Goal: Task Accomplishment & Management: Manage account settings

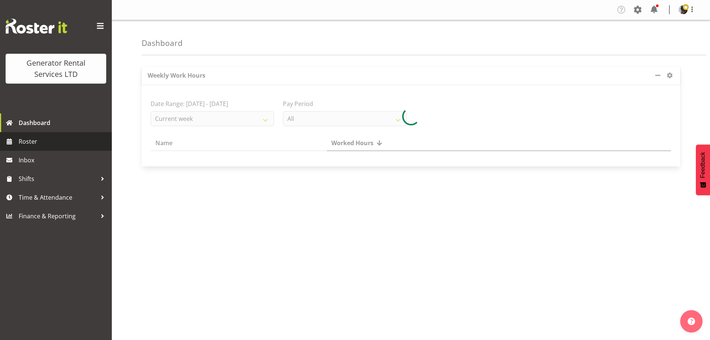
click at [57, 141] on span "Roster" at bounding box center [63, 141] width 89 height 11
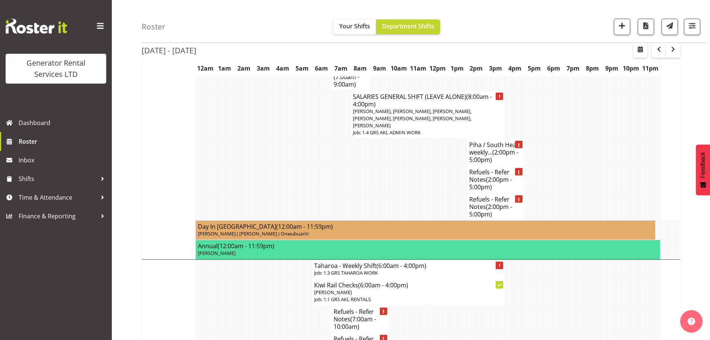
scroll to position [1268, 0]
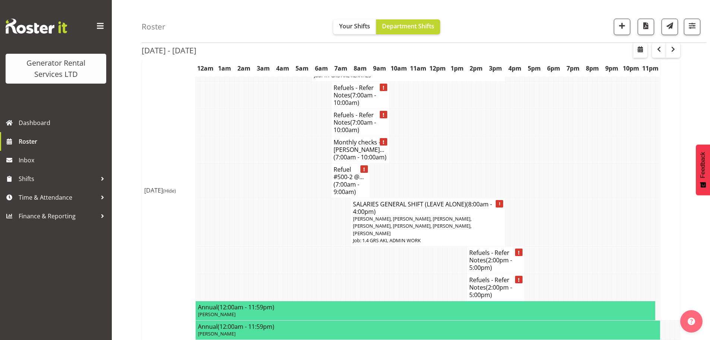
click at [209, 9] on div "Roster Your Shifts Department Shifts 1 Locations Clear GRS [GEOGRAPHIC_DATA] GR…" at bounding box center [424, 21] width 565 height 43
click at [76, 137] on span "Roster" at bounding box center [63, 141] width 89 height 11
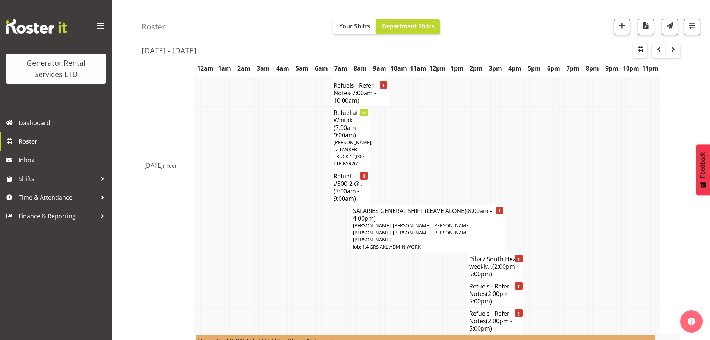
scroll to position [932, 0]
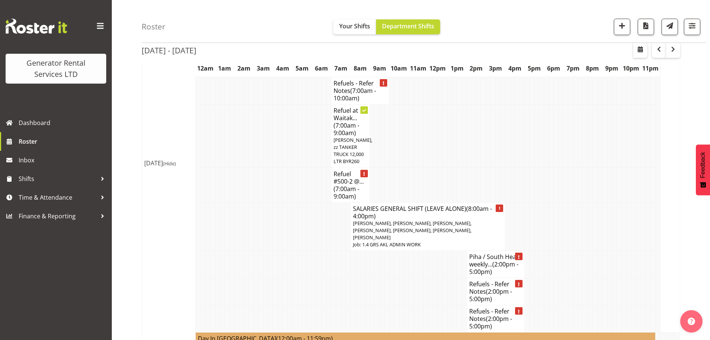
click at [353, 185] on span "(7:00am - 9:00am)" at bounding box center [347, 193] width 26 height 16
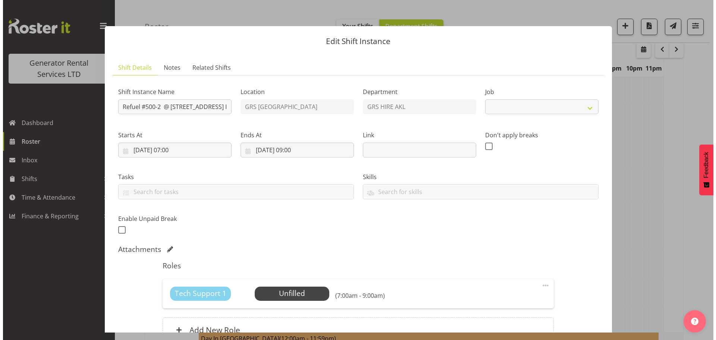
scroll to position [918, 0]
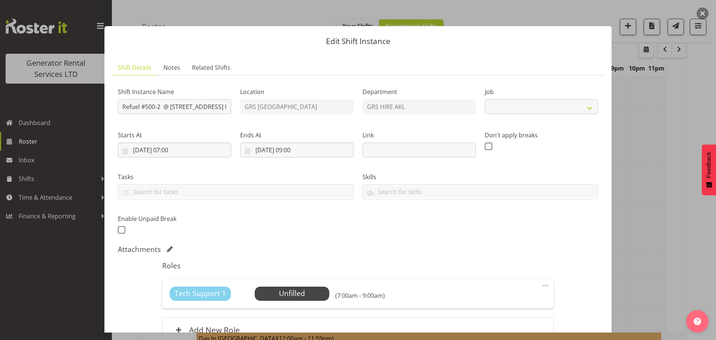
select select "9"
click at [248, 110] on div "Shift Instance Name Refuel #500-2 @ 3 Castledine Crescent, Glen Innes NP Job Lo…" at bounding box center [357, 158] width 489 height 163
click at [375, 73] on ul "Shift Details Notes Related Shifts" at bounding box center [358, 67] width 492 height 15
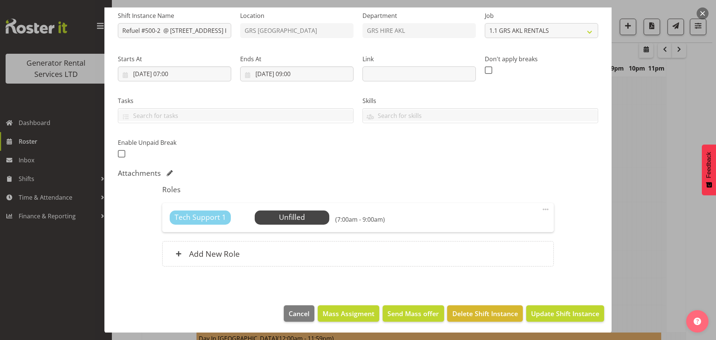
scroll to position [76, 0]
click at [488, 311] on span "Delete Shift Instance" at bounding box center [485, 313] width 66 height 10
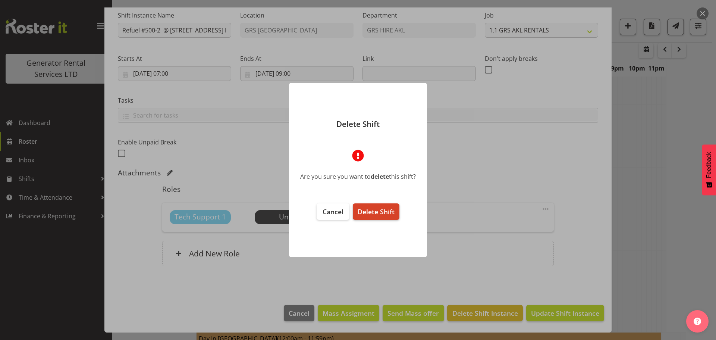
click at [372, 214] on span "Delete Shift" at bounding box center [376, 211] width 37 height 9
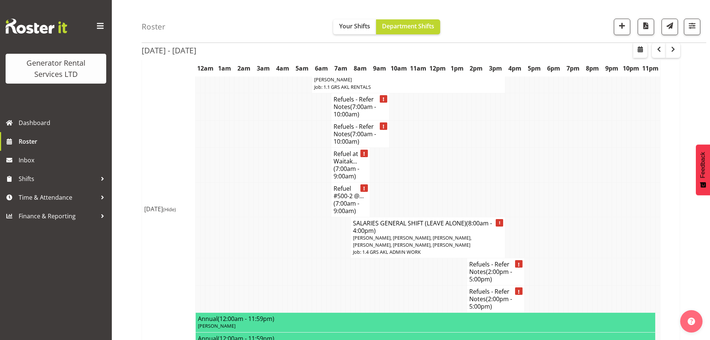
scroll to position [1603, 0]
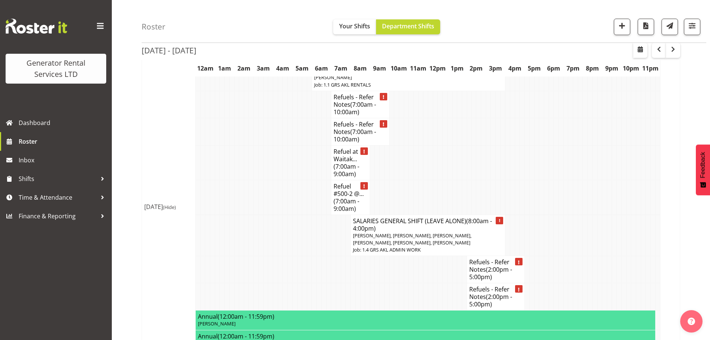
click at [343, 197] on span "(7:00am - 9:00am)" at bounding box center [347, 205] width 26 height 16
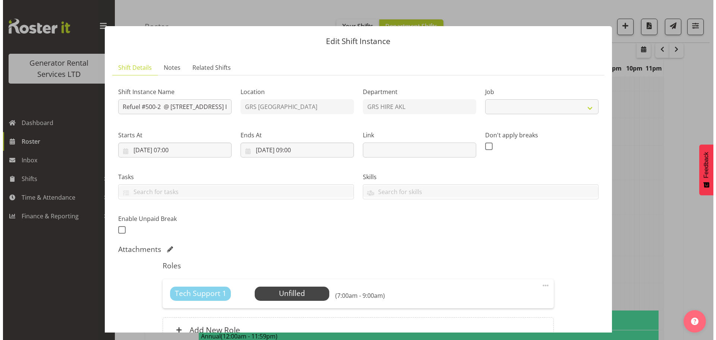
scroll to position [1589, 0]
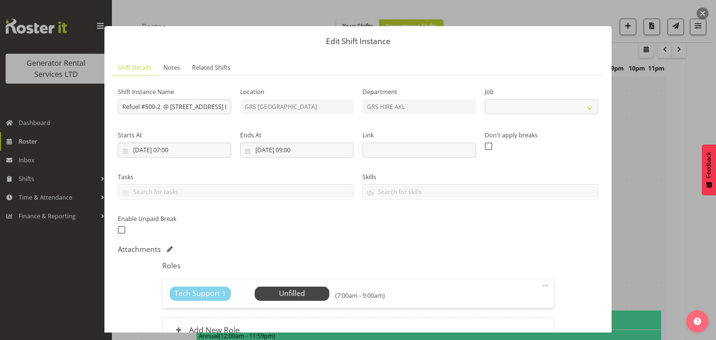
select select "9"
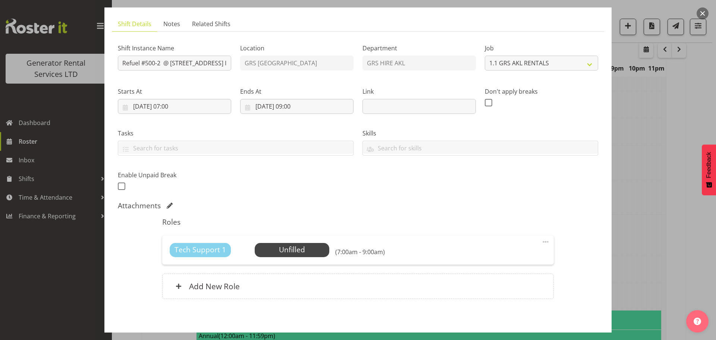
scroll to position [76, 0]
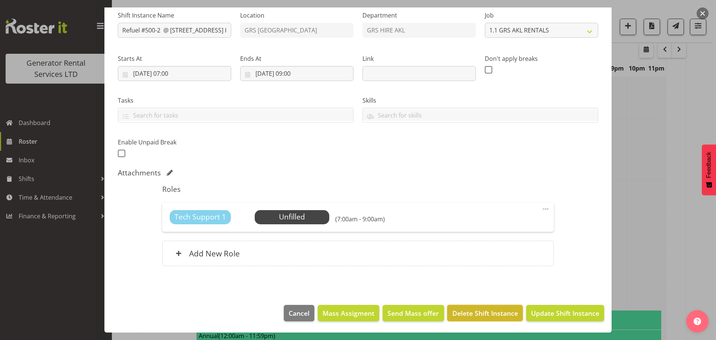
click at [500, 312] on span "Delete Shift Instance" at bounding box center [485, 313] width 66 height 10
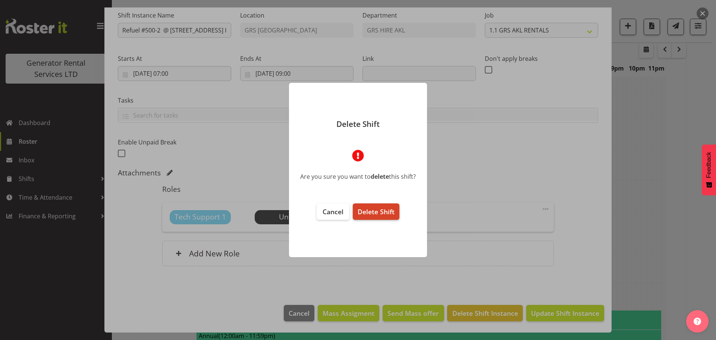
click at [372, 212] on span "Delete Shift" at bounding box center [376, 211] width 37 height 9
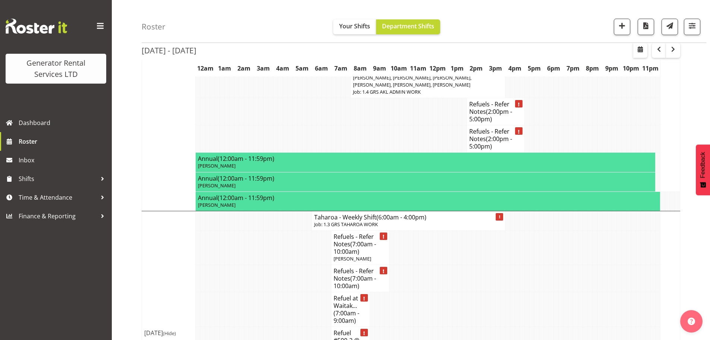
scroll to position [1752, 0]
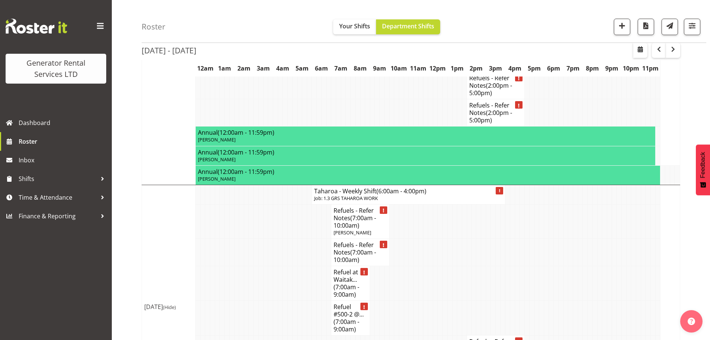
click at [348, 317] on span "(7:00am - 9:00am)" at bounding box center [347, 325] width 26 height 16
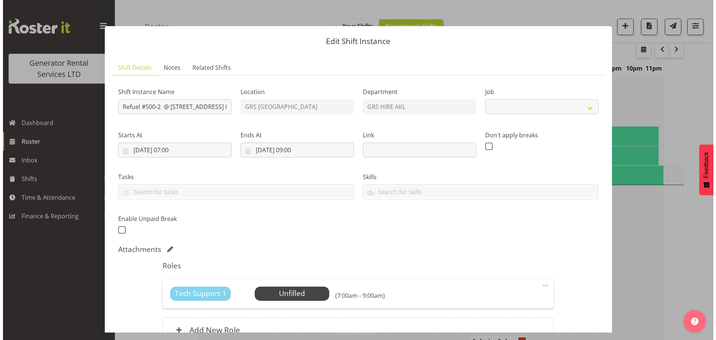
scroll to position [1738, 0]
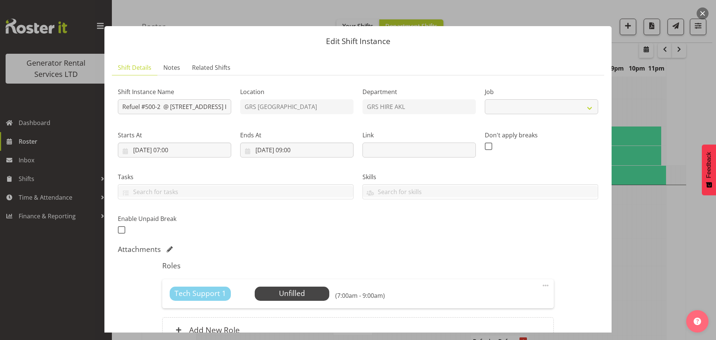
select select "9"
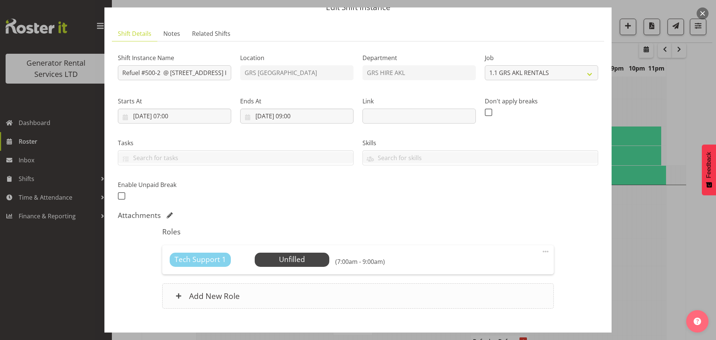
scroll to position [76, 0]
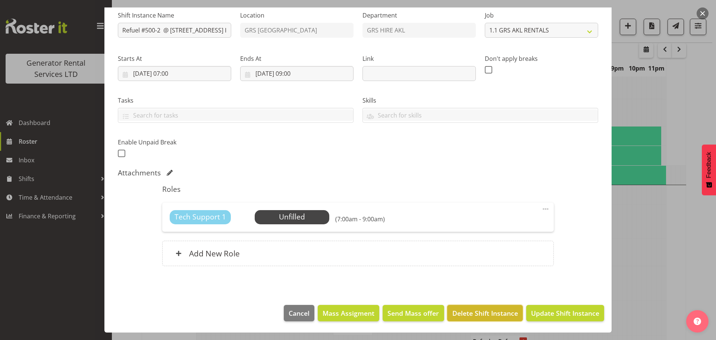
click at [479, 312] on span "Delete Shift Instance" at bounding box center [485, 313] width 66 height 10
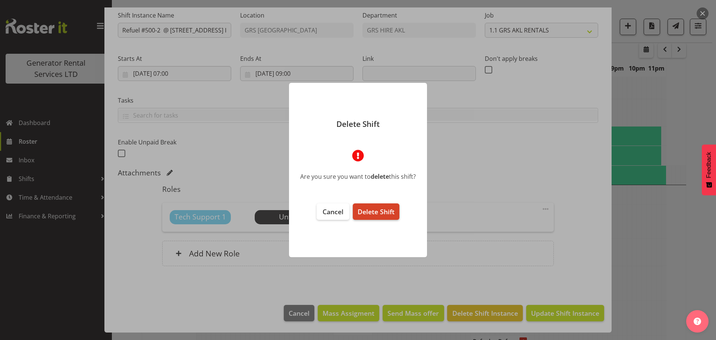
click at [368, 207] on span "Delete Shift" at bounding box center [376, 211] width 37 height 9
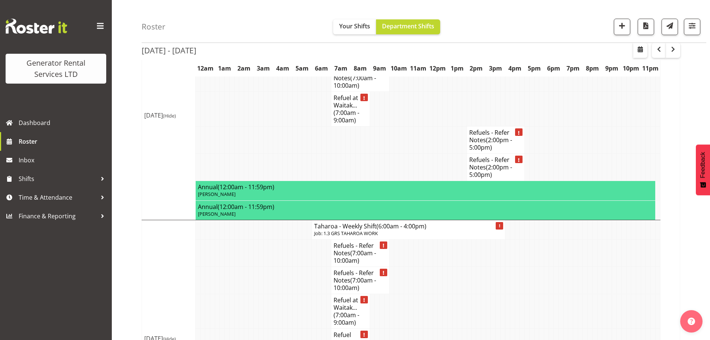
scroll to position [1970, 0]
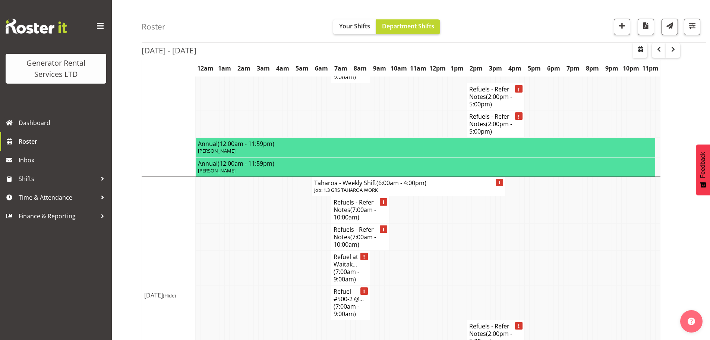
click at [348, 302] on span "(7:00am - 9:00am)" at bounding box center [347, 310] width 26 height 16
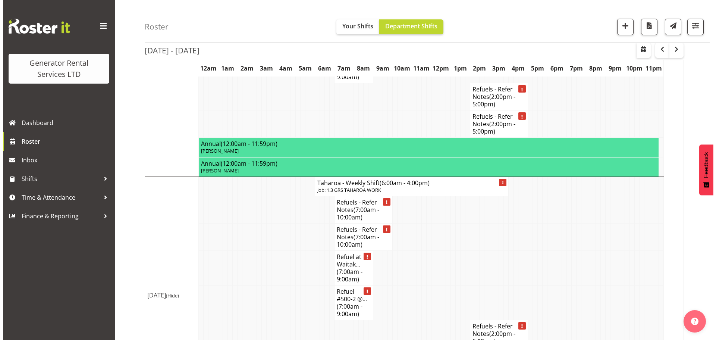
scroll to position [1955, 0]
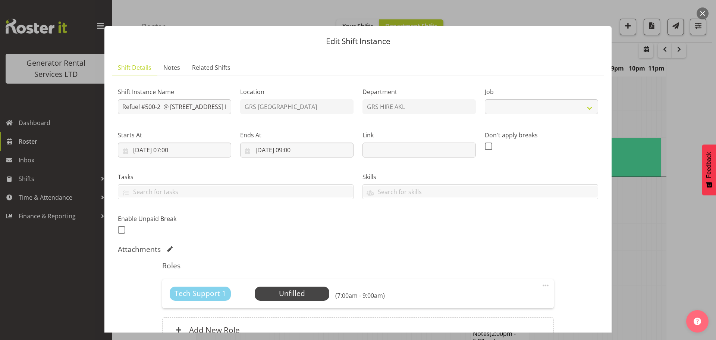
select select "9"
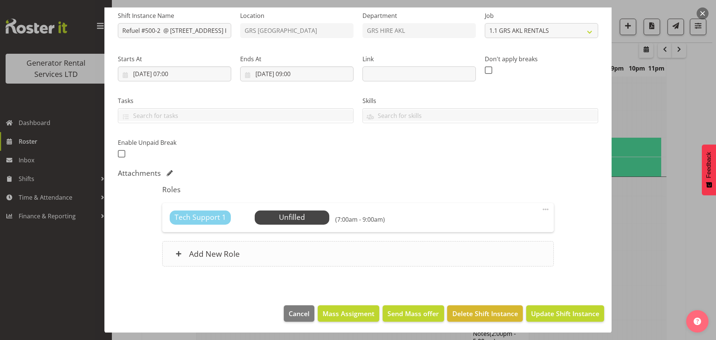
scroll to position [76, 0]
click at [484, 313] on span "Delete Shift Instance" at bounding box center [485, 313] width 66 height 10
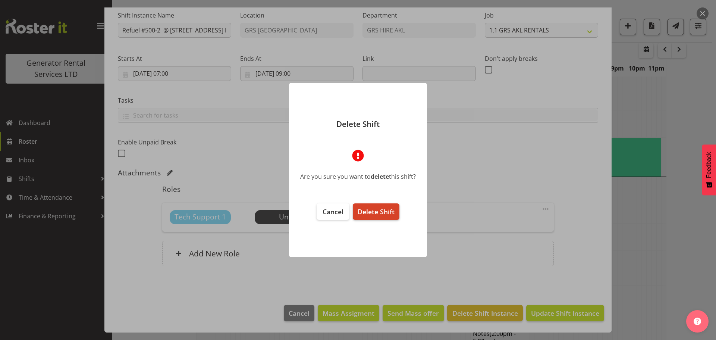
click at [372, 206] on button "Delete Shift" at bounding box center [376, 211] width 47 height 16
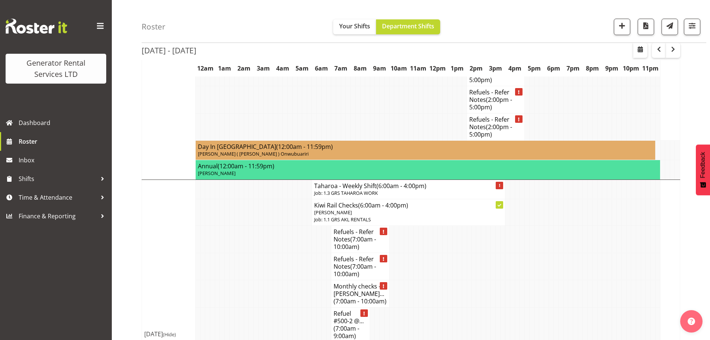
scroll to position [1187, 0]
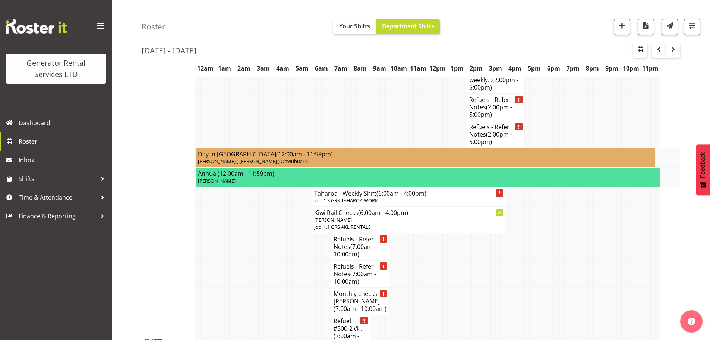
click at [349, 331] on span "(7:00am - 9:00am)" at bounding box center [347, 339] width 26 height 16
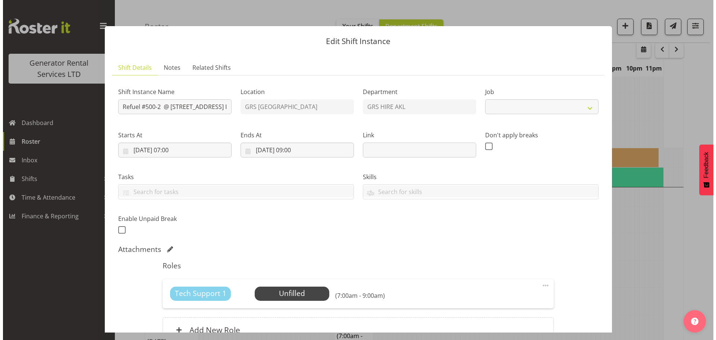
scroll to position [1172, 0]
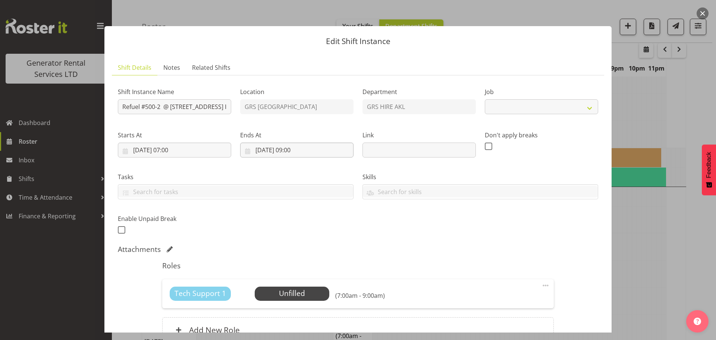
select select "9"
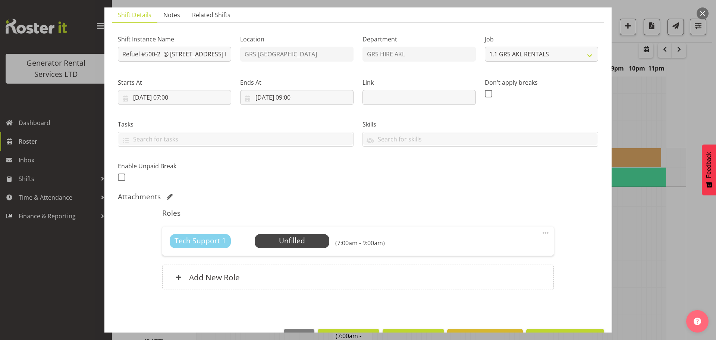
scroll to position [76, 0]
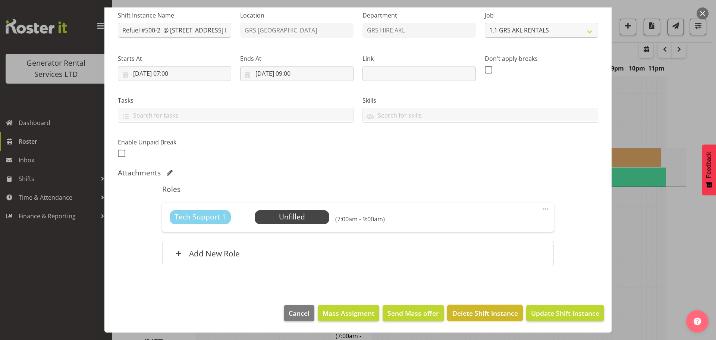
click at [478, 310] on span "Delete Shift Instance" at bounding box center [485, 313] width 66 height 10
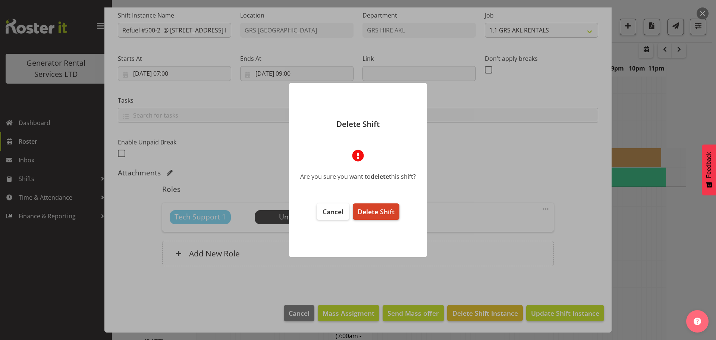
click at [359, 205] on button "Delete Shift" at bounding box center [376, 211] width 47 height 16
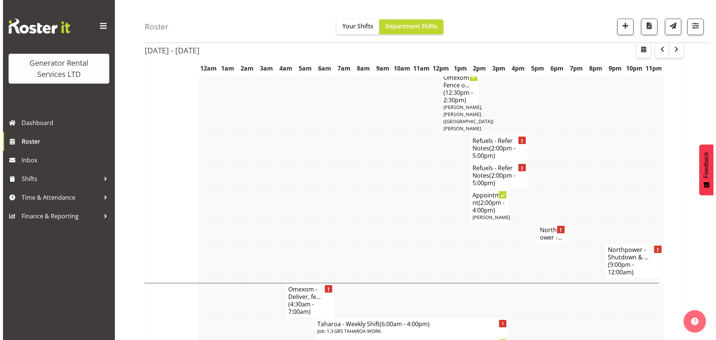
scroll to position [627, 0]
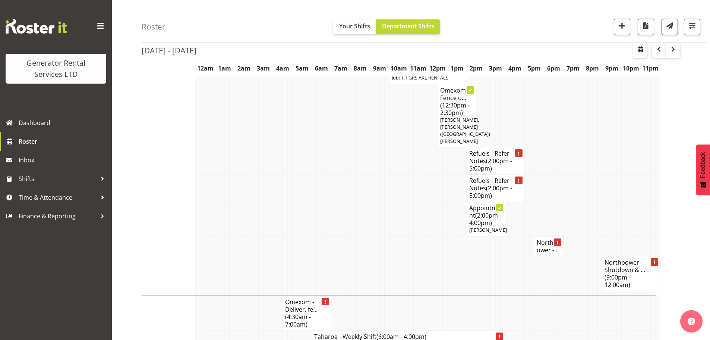
click at [295, 312] on span "(4:30am - 7:00am)" at bounding box center [298, 320] width 26 height 16
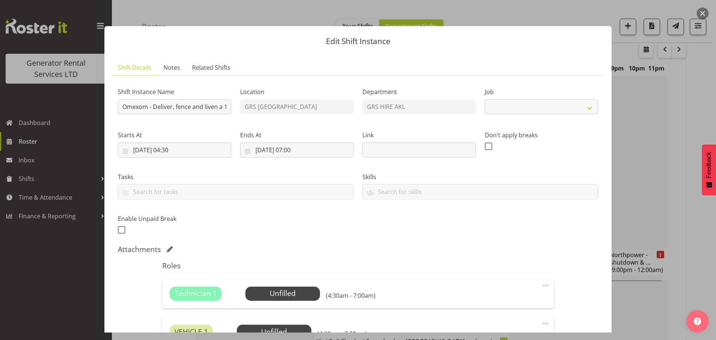
select select "7504"
drag, startPoint x: 167, startPoint y: 103, endPoint x: 211, endPoint y: 107, distance: 43.8
click at [211, 107] on input "Omexom - Deliver, fence and liven a 100kVA going to Milford. 5 am onsite, conta…" at bounding box center [174, 106] width 113 height 15
click at [209, 107] on input "Omexom - Deliver, fence and liven a 100kVA going to Milford. 5 am onsite, conta…" at bounding box center [174, 106] width 113 height 15
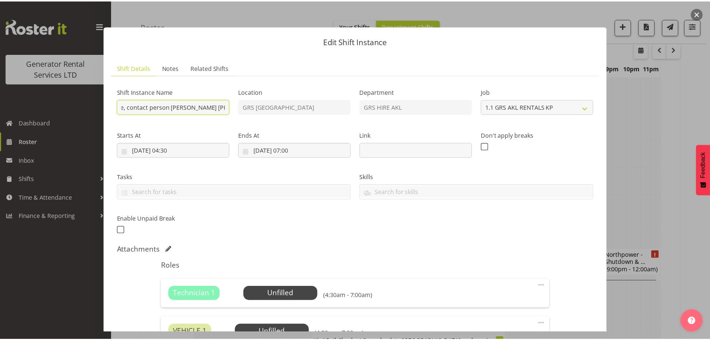
scroll to position [0, 244]
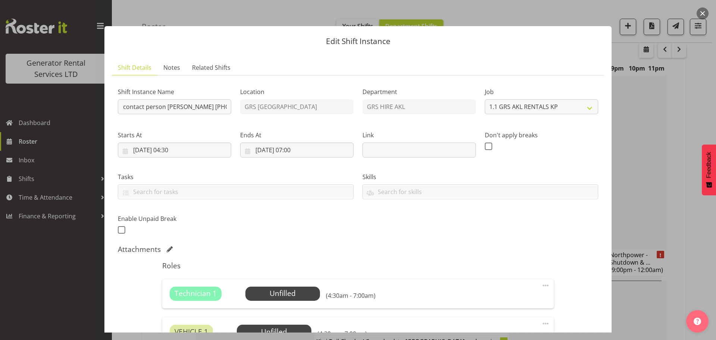
click at [704, 13] on button "button" at bounding box center [702, 13] width 12 height 12
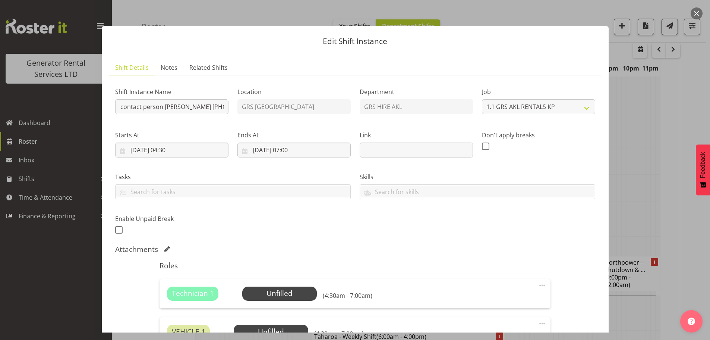
scroll to position [0, 0]
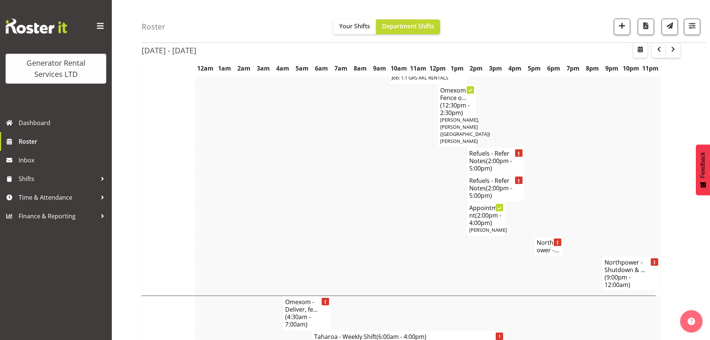
click at [572, 17] on div "Roster Your Shifts Department Shifts 1 Locations Clear GRS [GEOGRAPHIC_DATA] GR…" at bounding box center [424, 21] width 565 height 43
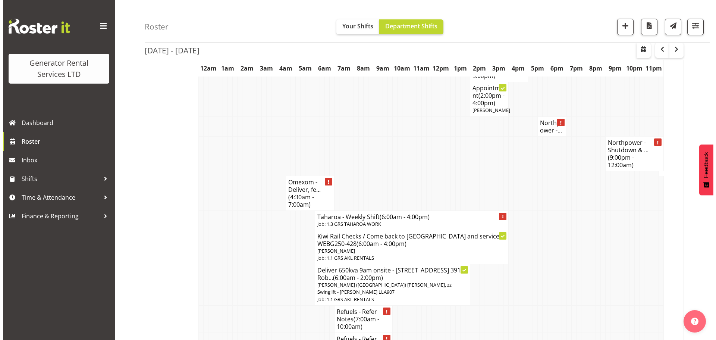
scroll to position [739, 0]
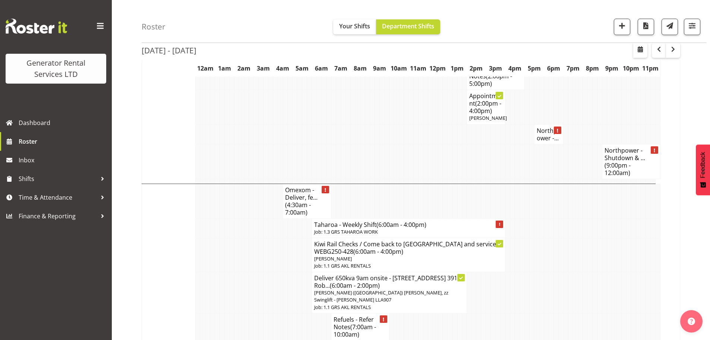
click at [294, 201] on span "(4:30am - 7:00am)" at bounding box center [298, 209] width 26 height 16
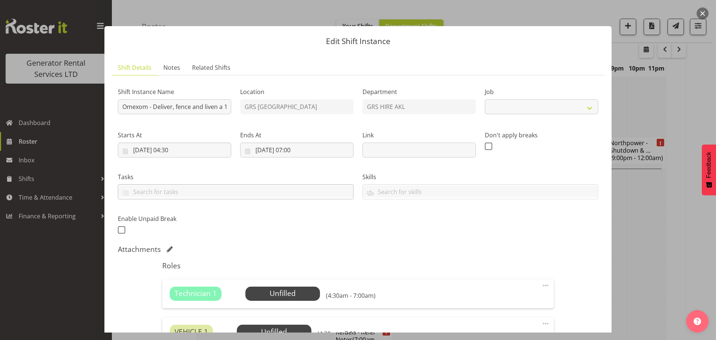
select select "7504"
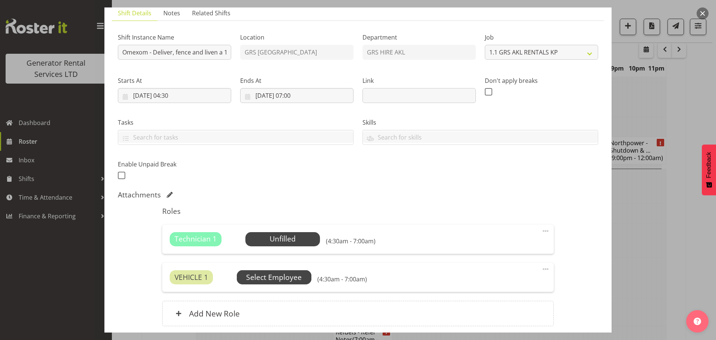
scroll to position [114, 0]
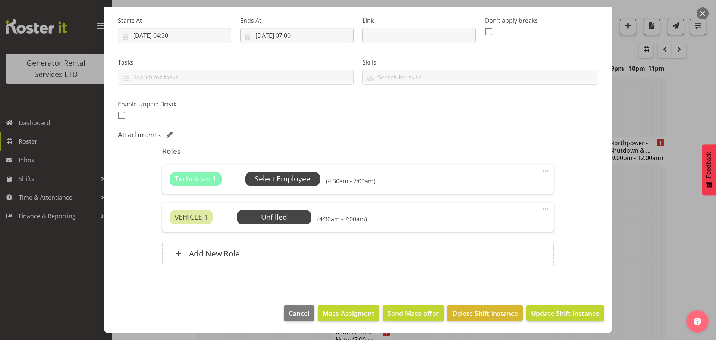
click at [276, 173] on span "Select Employee" at bounding box center [282, 179] width 75 height 14
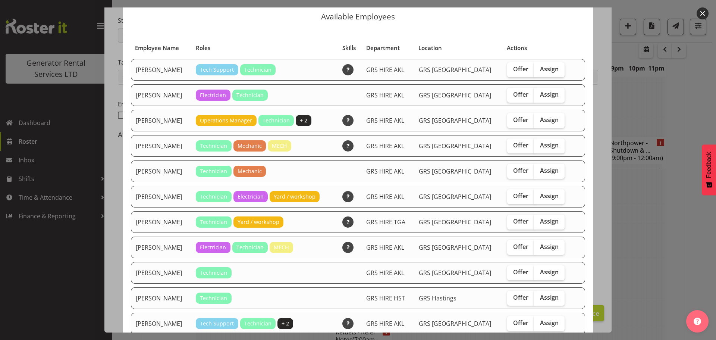
scroll to position [37, 0]
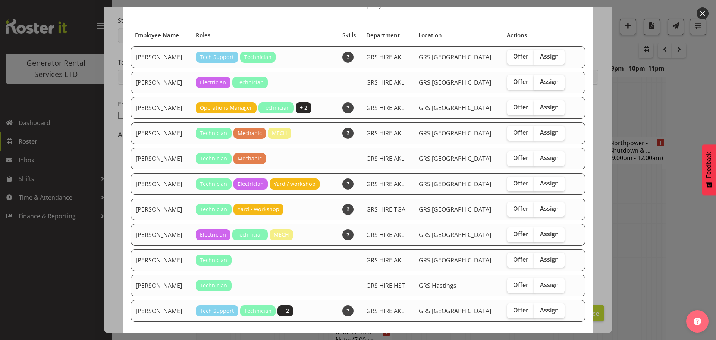
click at [540, 82] on span "Assign" at bounding box center [549, 81] width 19 height 7
click at [539, 82] on input "Assign" at bounding box center [536, 81] width 5 height 5
checkbox input "true"
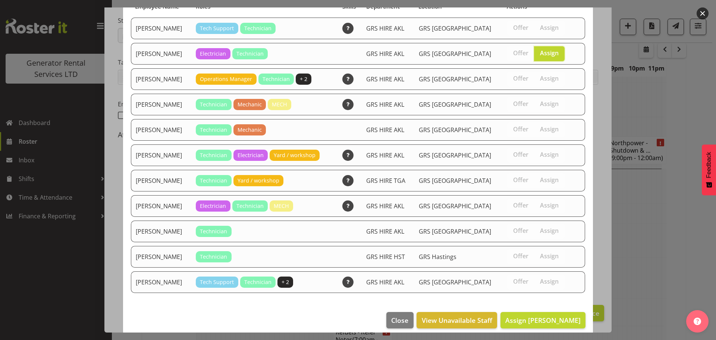
scroll to position [73, 0]
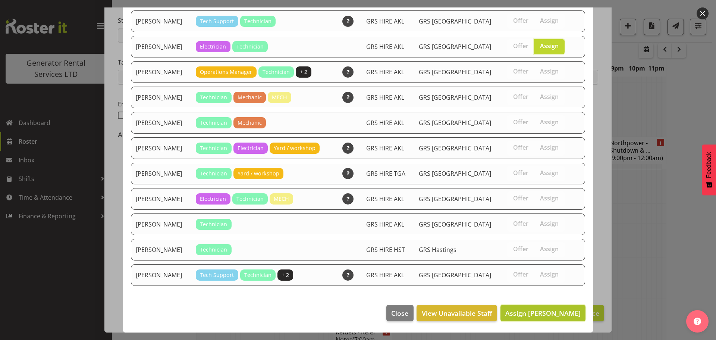
click at [541, 310] on span "Assign Daniel Watkinson" at bounding box center [542, 312] width 75 height 9
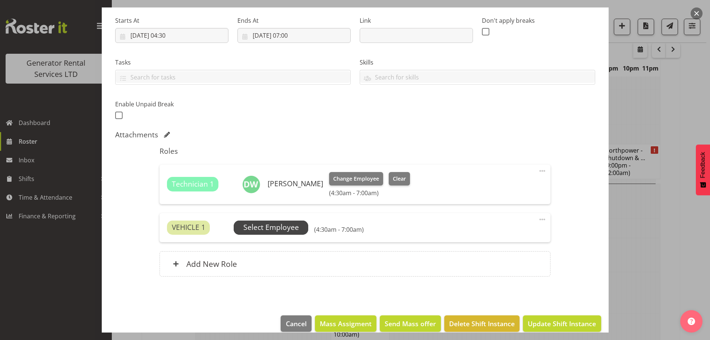
click at [296, 230] on span "Select Employee" at bounding box center [271, 227] width 56 height 11
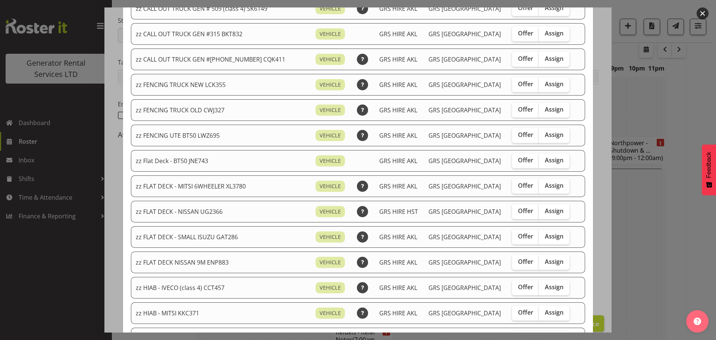
scroll to position [115, 0]
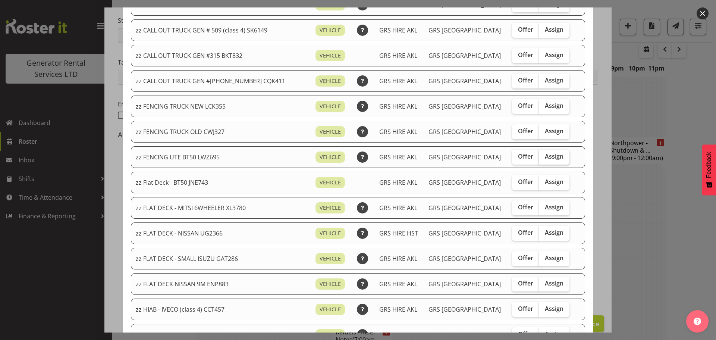
click at [545, 155] on span "Assign" at bounding box center [554, 155] width 19 height 7
click at [539, 155] on input "Assign" at bounding box center [541, 156] width 5 height 5
checkbox input "true"
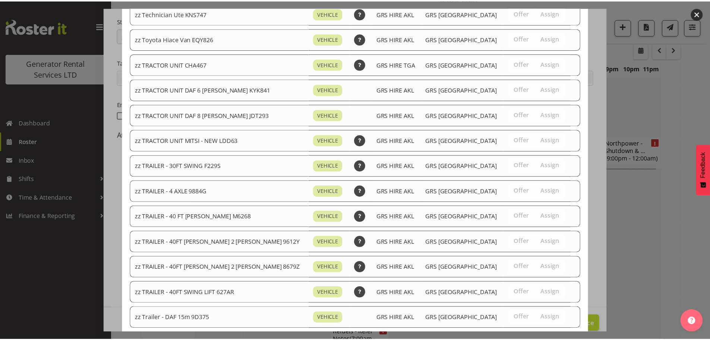
scroll to position [935, 0]
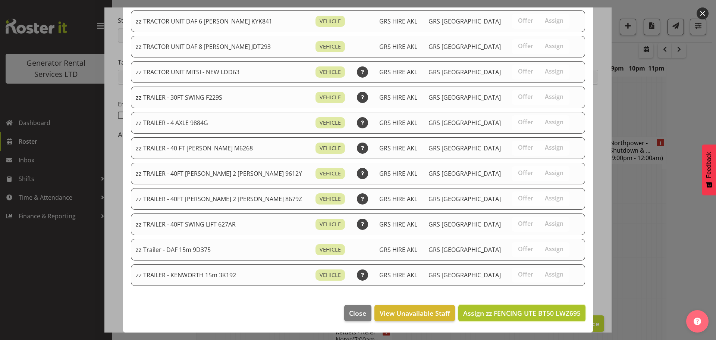
click at [534, 312] on span "Assign zz FENCING UTE BT50 LWZ695" at bounding box center [521, 312] width 117 height 9
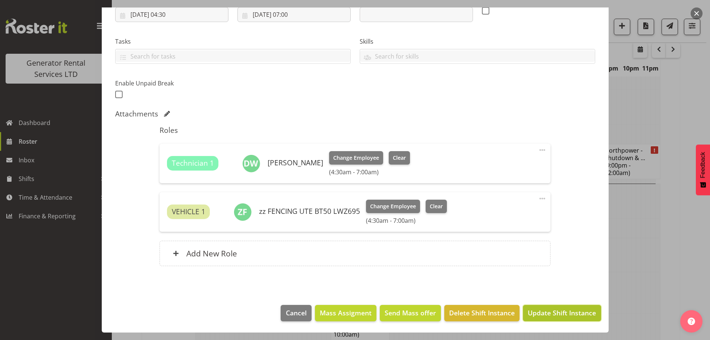
click at [558, 317] on span "Update Shift Instance" at bounding box center [562, 313] width 68 height 10
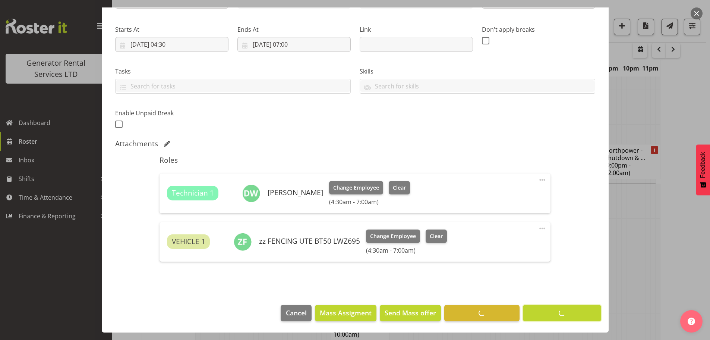
scroll to position [27, 0]
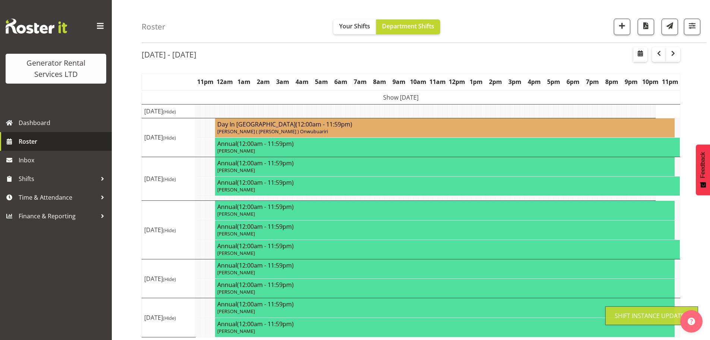
click at [72, 138] on span "Roster" at bounding box center [63, 141] width 89 height 11
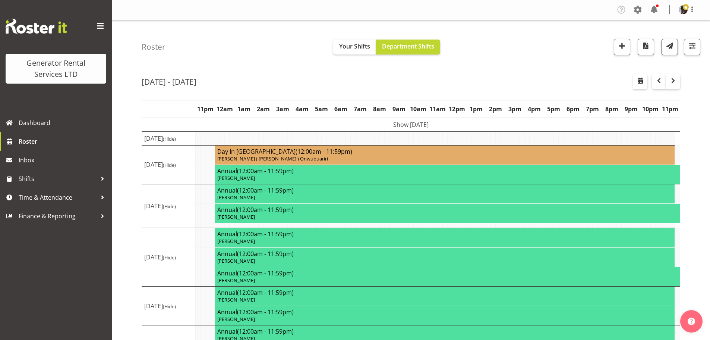
click at [249, 21] on div "Roster Your Shifts Department Shifts 1 Locations Clear GRS [GEOGRAPHIC_DATA] GR…" at bounding box center [424, 41] width 565 height 43
